Goal: Task Accomplishment & Management: Use online tool/utility

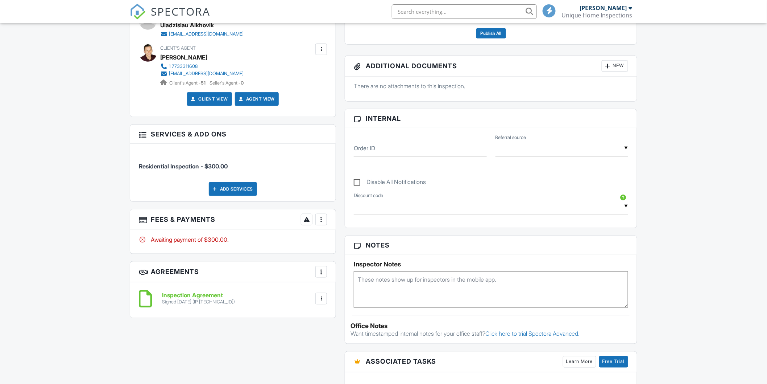
scroll to position [269, 0]
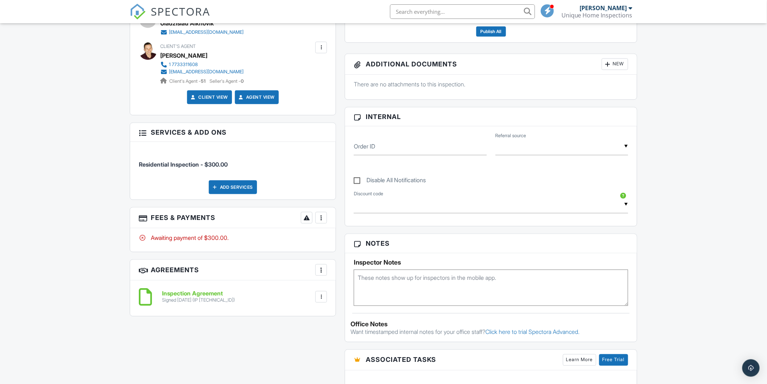
click at [319, 215] on div at bounding box center [321, 217] width 7 height 7
drag, startPoint x: 354, startPoint y: 289, endPoint x: 360, endPoint y: 290, distance: 5.5
click at [354, 290] on div "Paid In Full" at bounding box center [358, 294] width 70 height 9
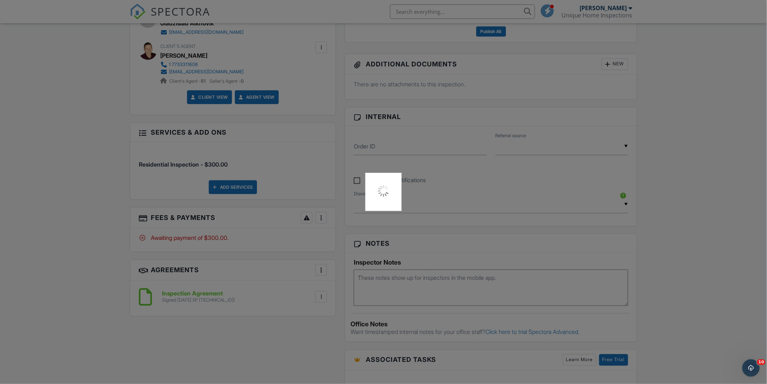
scroll to position [0, 0]
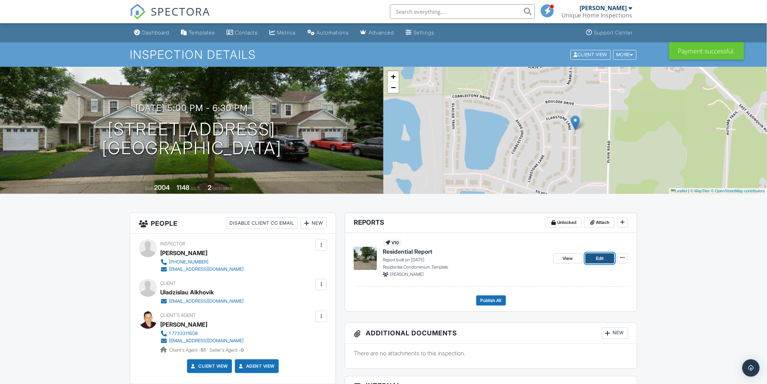
click at [604, 256] on link "Edit" at bounding box center [600, 258] width 29 height 10
